Goal: Check status: Check status

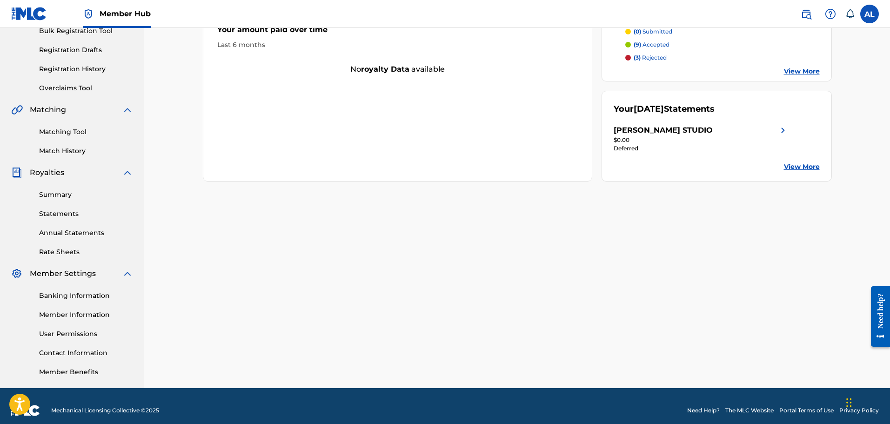
scroll to position [153, 0]
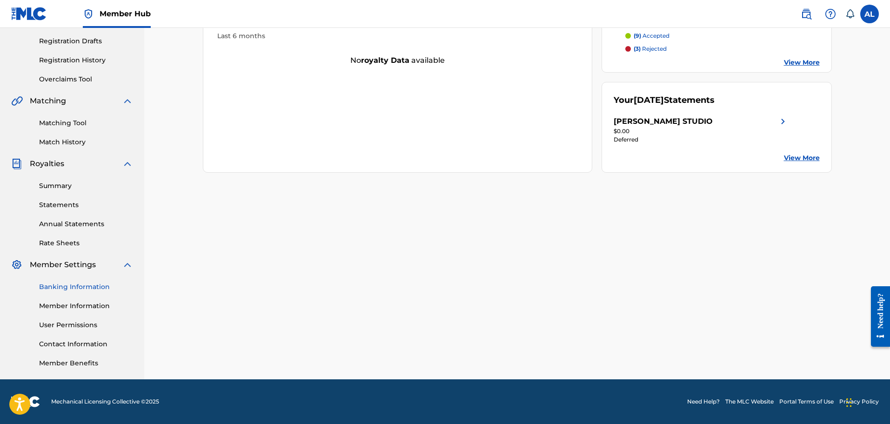
click at [86, 288] on link "Banking Information" at bounding box center [86, 287] width 94 height 10
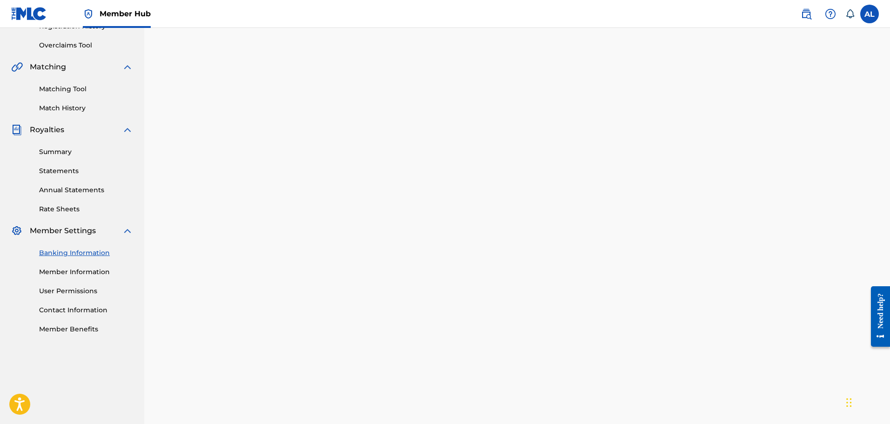
scroll to position [161, 0]
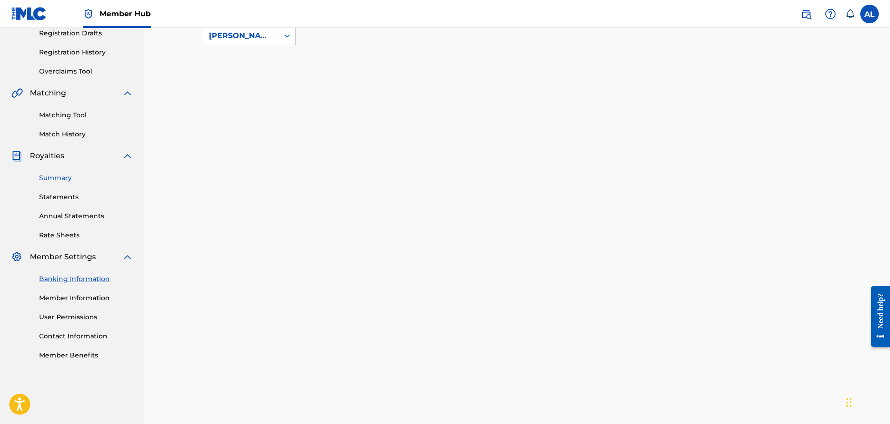
click at [68, 180] on link "Summary" at bounding box center [86, 178] width 94 height 10
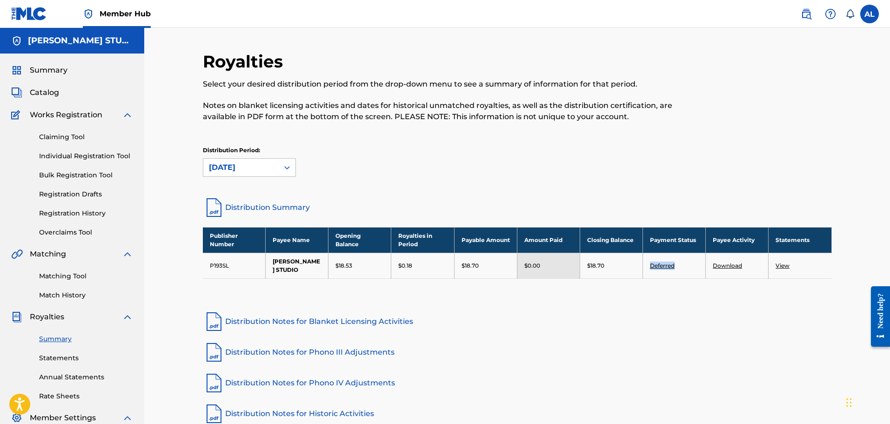
drag, startPoint x: 681, startPoint y: 263, endPoint x: 650, endPoint y: 263, distance: 30.7
click at [650, 263] on td "Deferred" at bounding box center [673, 266] width 63 height 26
copy link "Deferred"
